Goal: Information Seeking & Learning: Find specific page/section

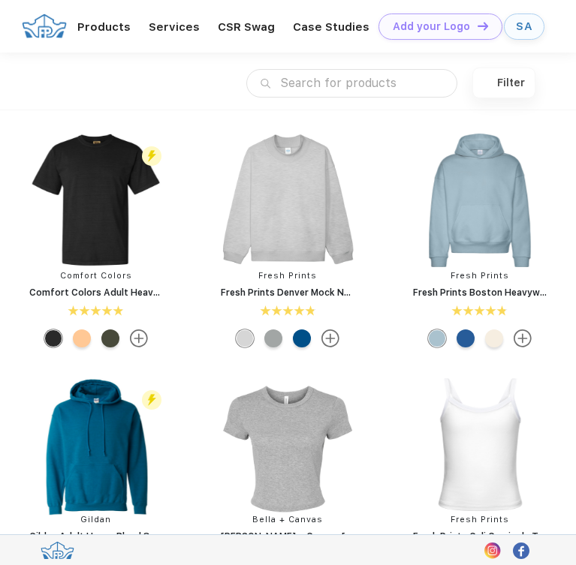
scroll to position [1, 0]
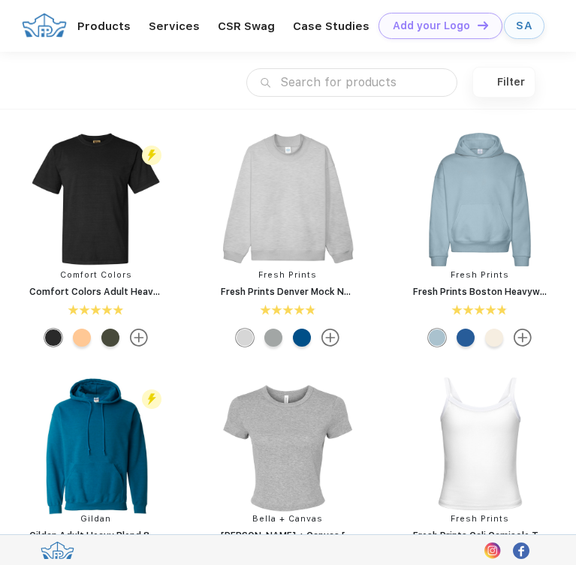
click at [318, 80] on input "text" at bounding box center [351, 82] width 211 height 29
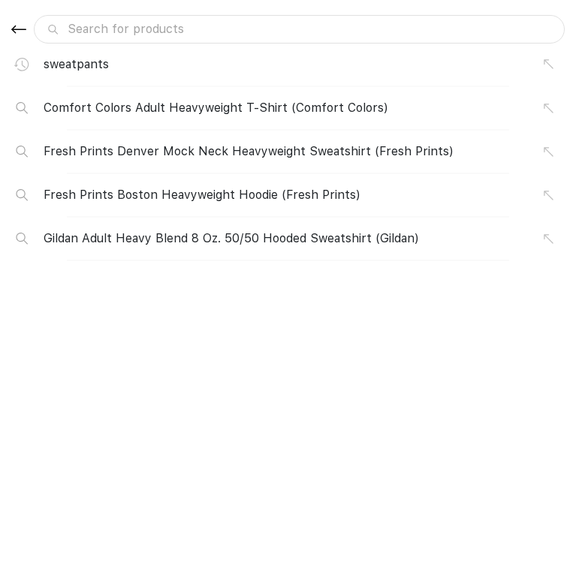
type input "v"
type input "va"
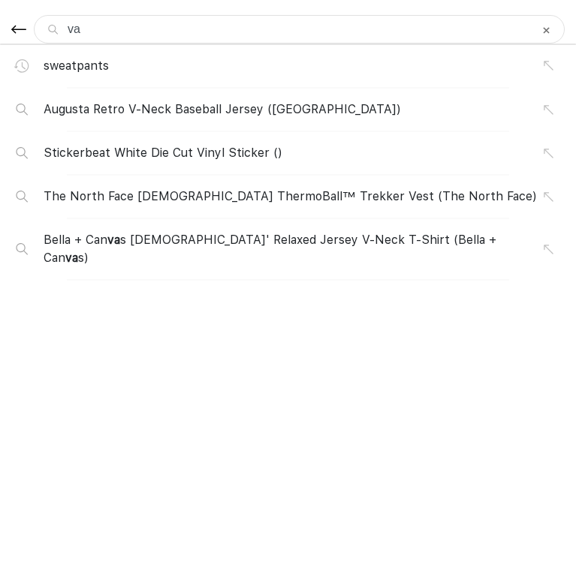
type input "var"
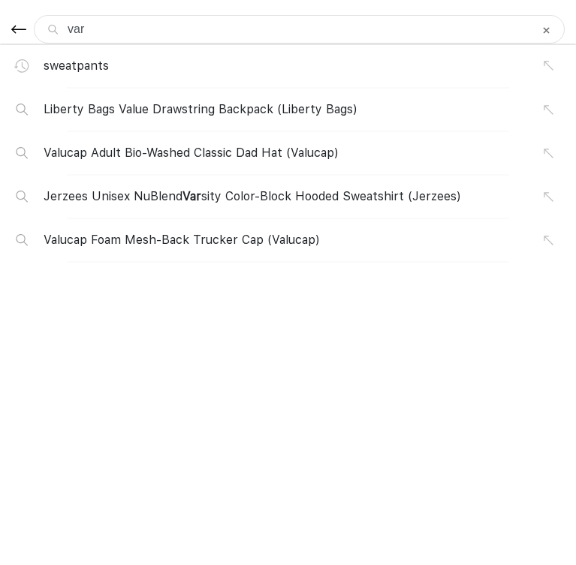
type input "vars"
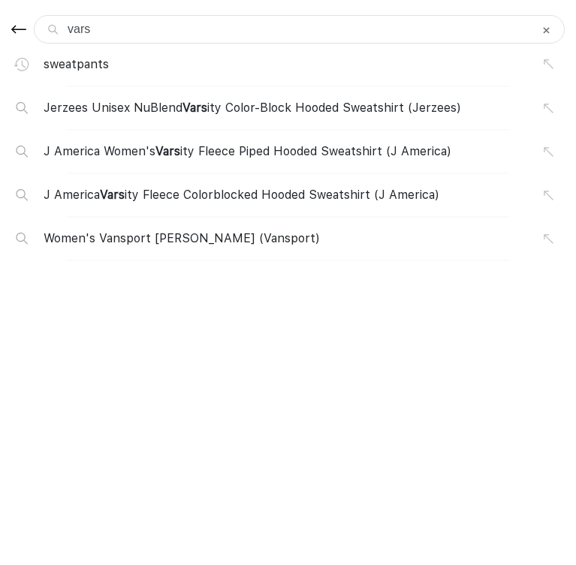
type input "varsi"
type input "varsit"
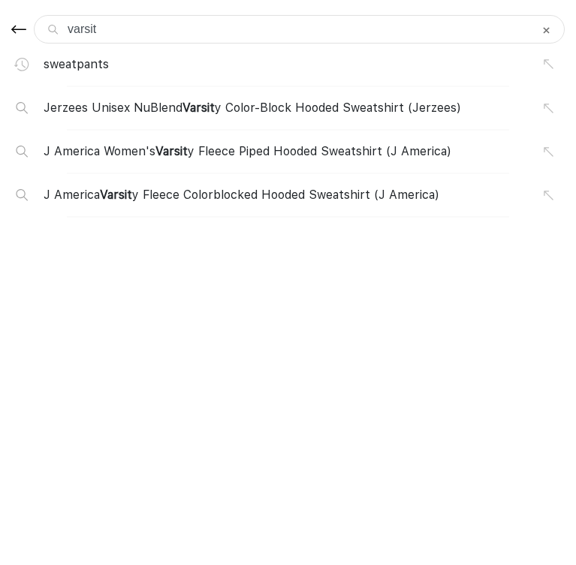
type input "varsity"
type input "varsity j"
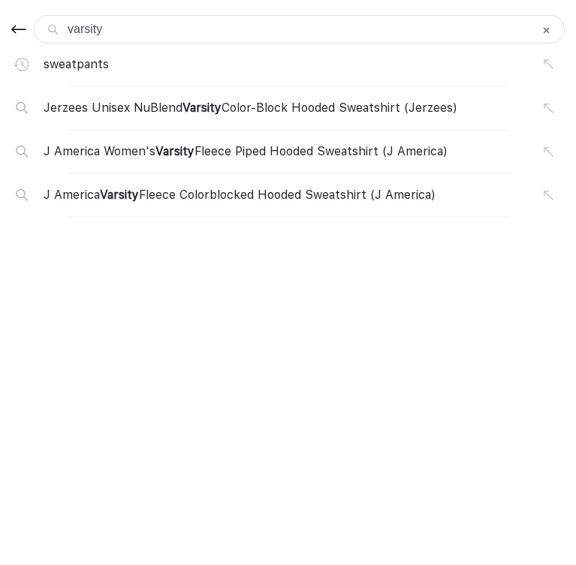
type input "varsity j"
type input "varsity ja"
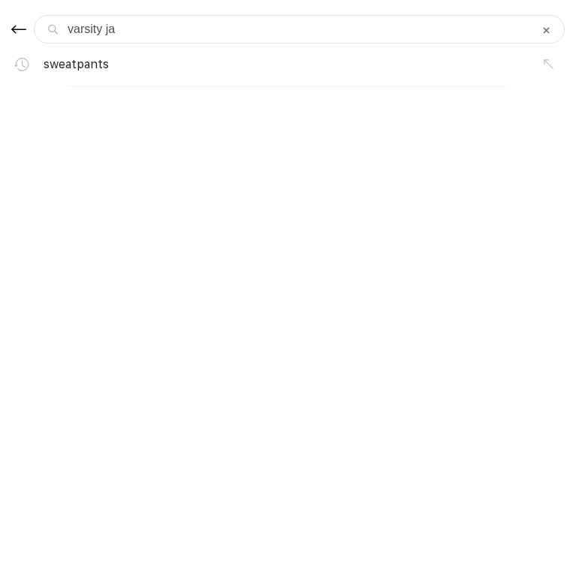
type input "varsity jac"
type input "varsity jack"
type input "varsity jacke"
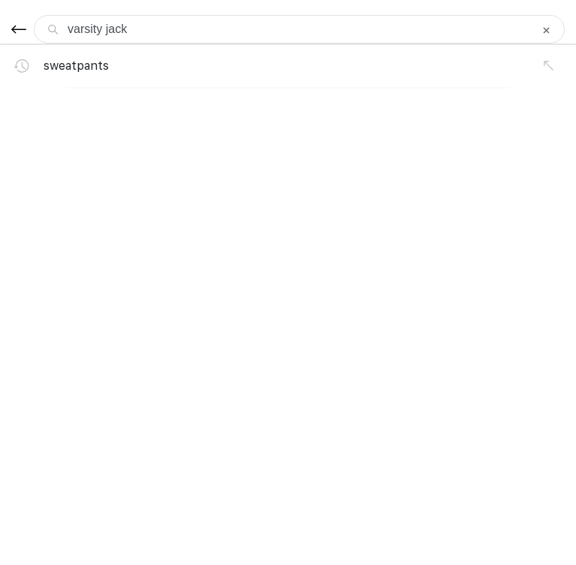
type input "varsity jacke"
type input "varsity jacket"
type input "varsity jackets"
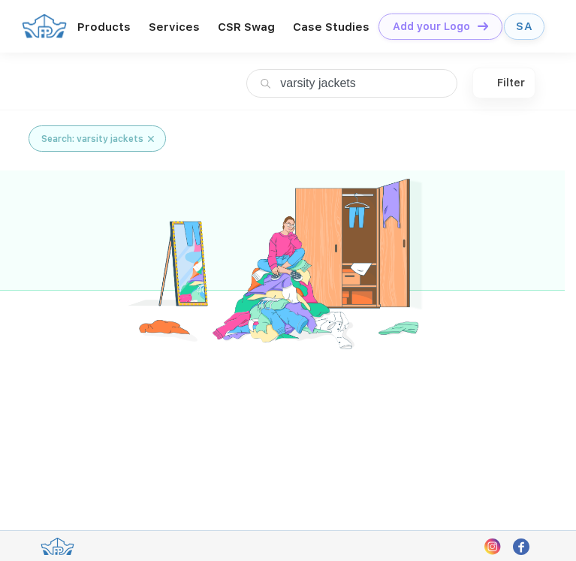
click at [410, 85] on input "varsity jackets" at bounding box center [351, 83] width 211 height 29
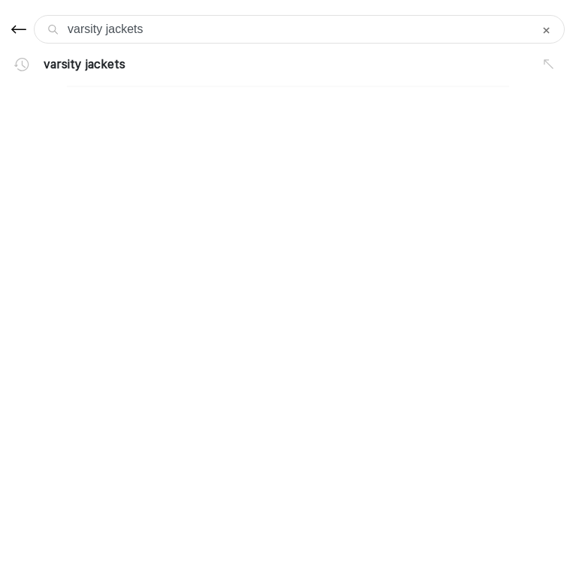
type input "varsity jacket"
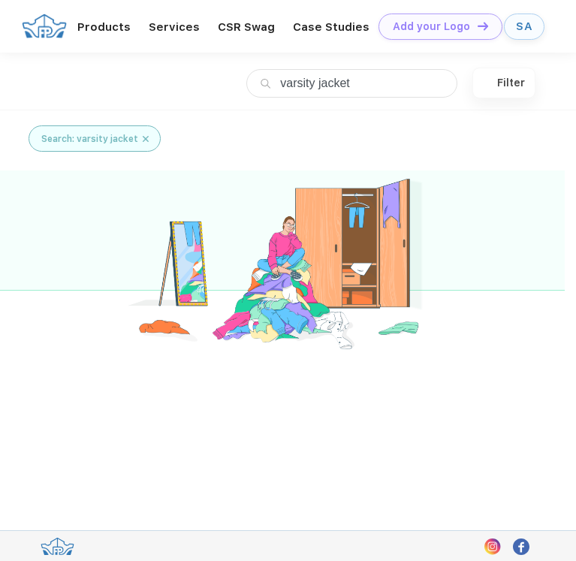
click at [517, 24] on div "SA" at bounding box center [524, 26] width 17 height 13
